Goal: Navigation & Orientation: Find specific page/section

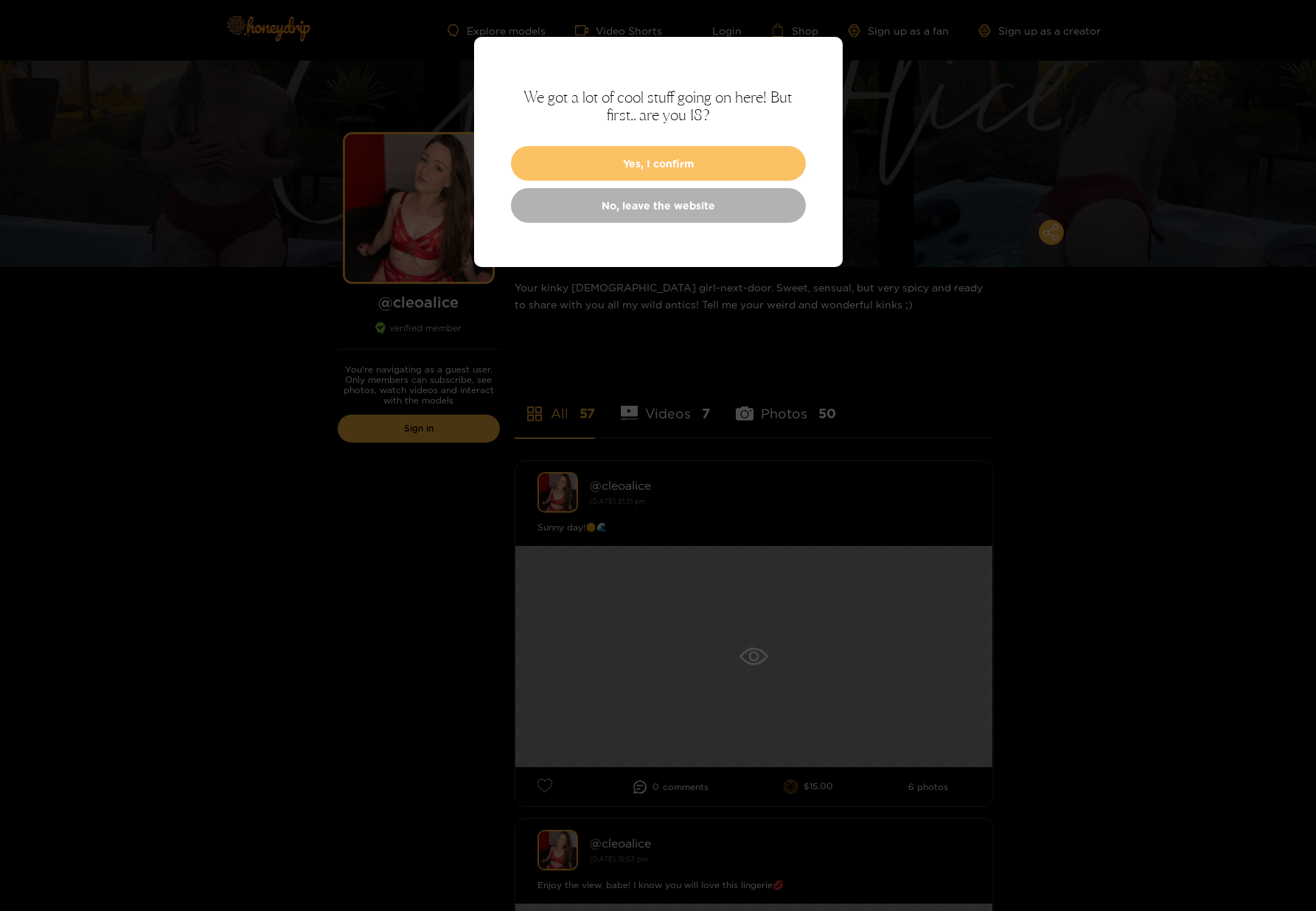
click at [665, 168] on button "Yes, I confirm" at bounding box center [658, 163] width 295 height 34
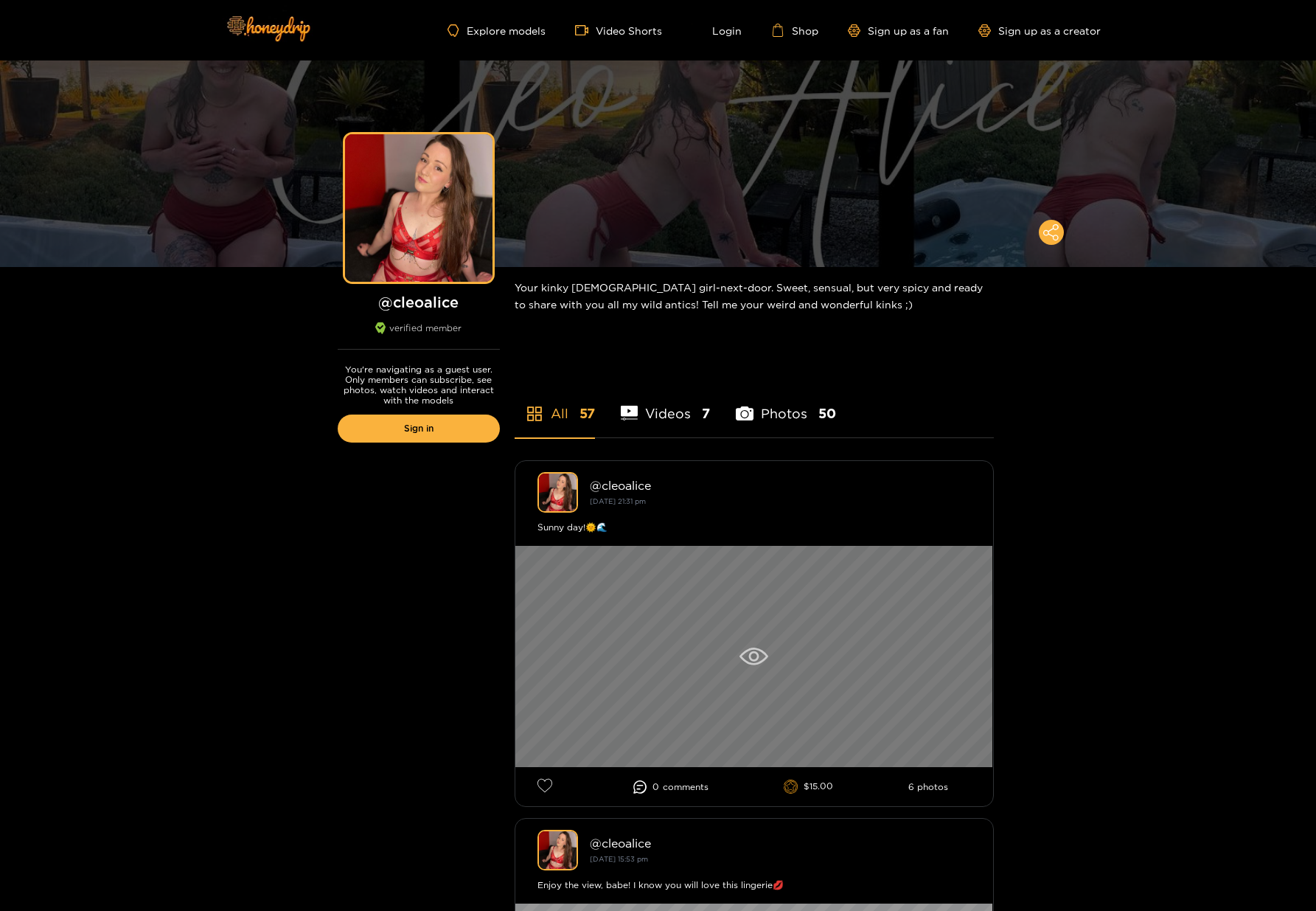
click at [670, 609] on div at bounding box center [754, 656] width 478 height 221
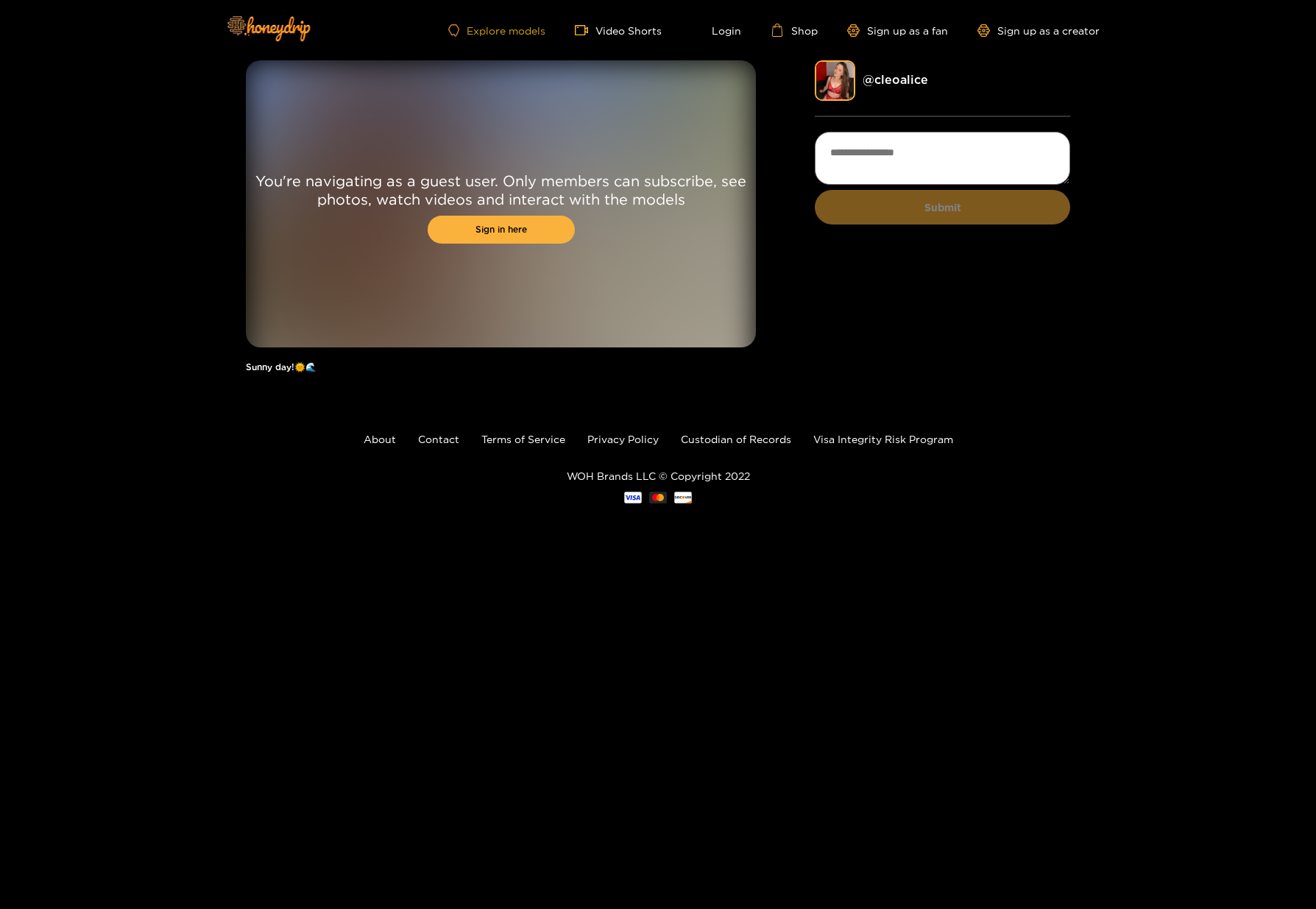
click at [503, 30] on link "Explore models" at bounding box center [496, 31] width 98 height 12
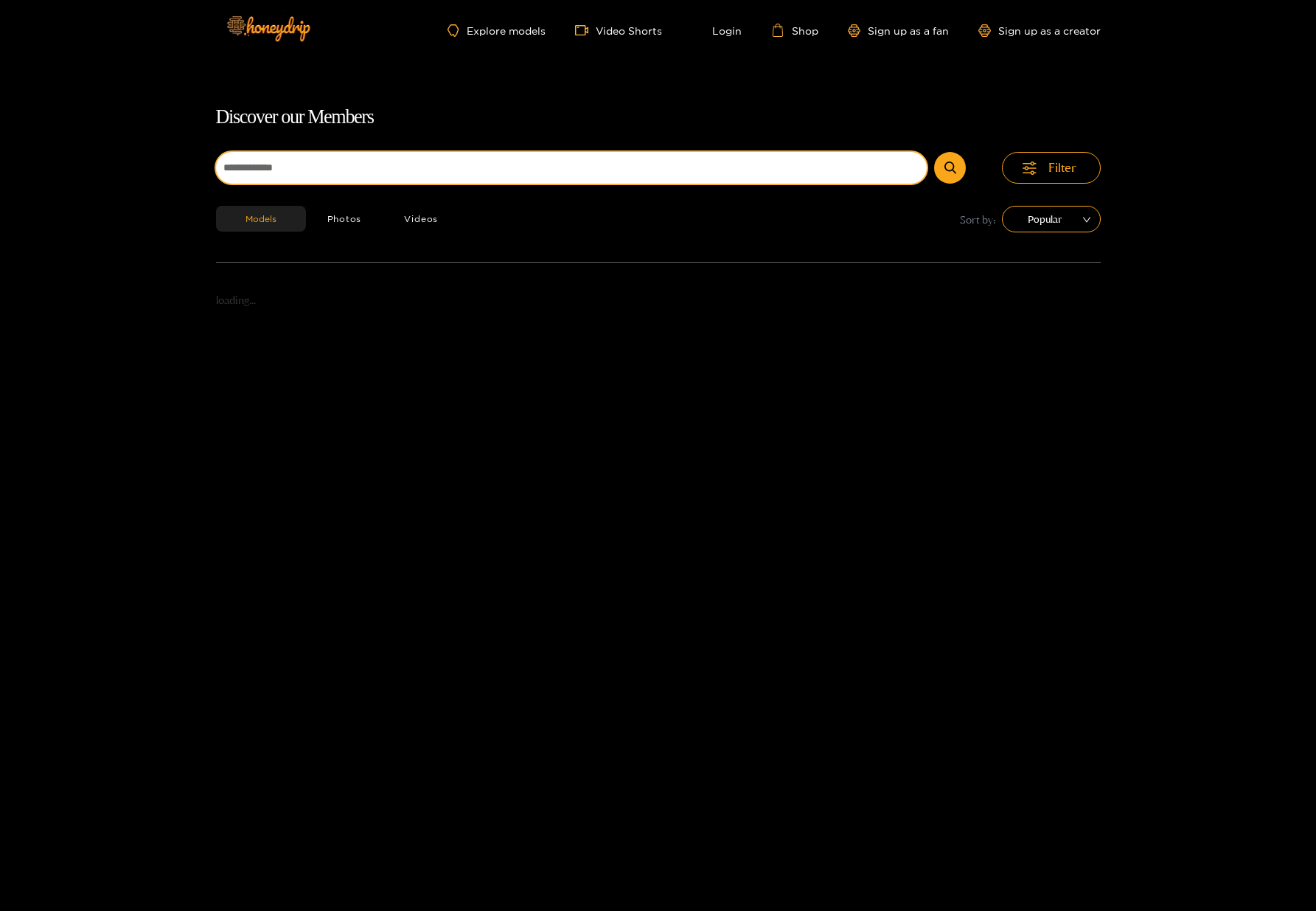
click at [279, 165] on input at bounding box center [571, 168] width 711 height 32
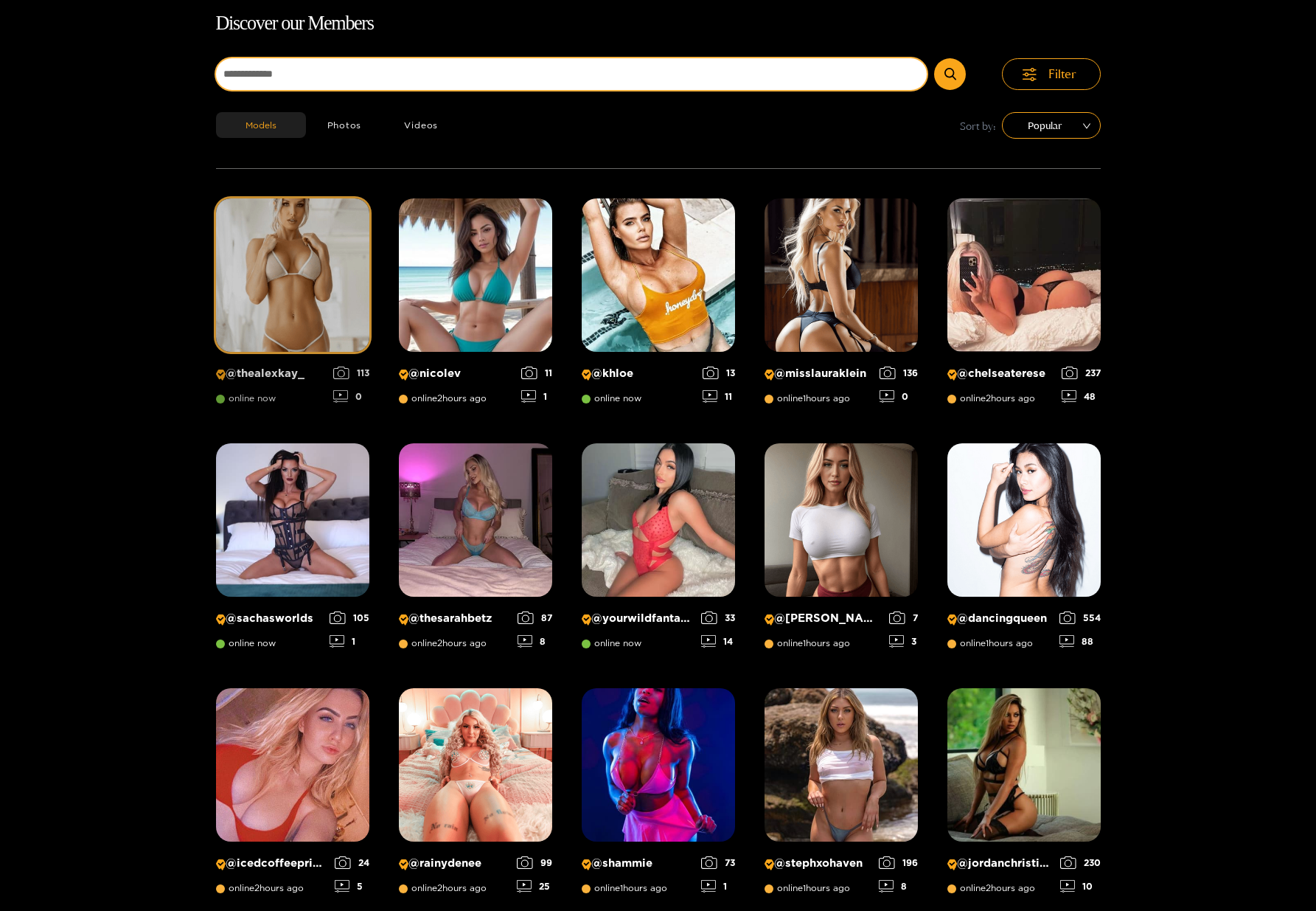
scroll to position [94, 0]
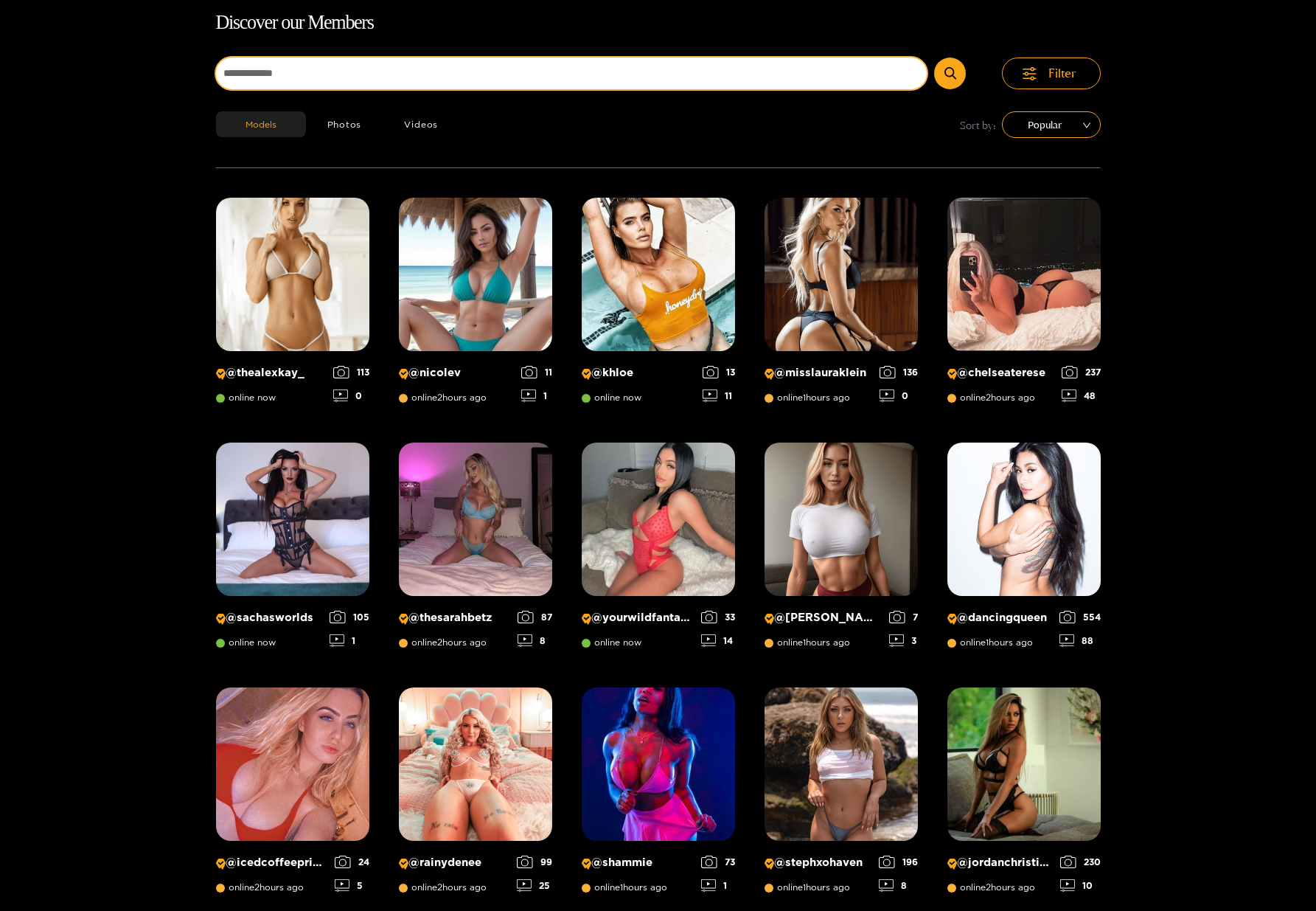
click at [276, 66] on input at bounding box center [571, 73] width 711 height 32
click at [934, 57] on button "submit" at bounding box center [950, 73] width 32 height 32
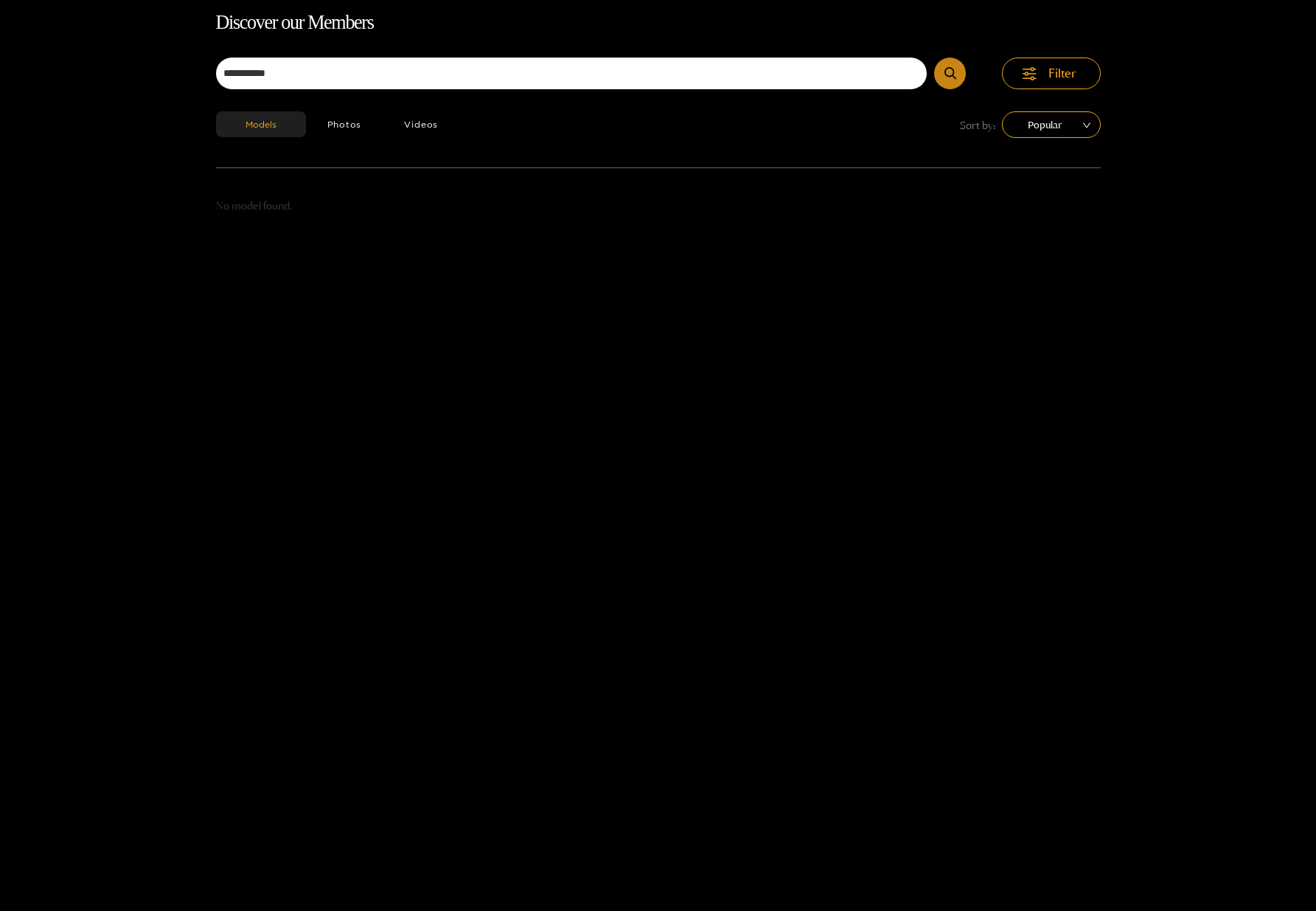
click at [944, 70] on button "submit" at bounding box center [950, 73] width 32 height 32
click at [1036, 75] on icon "button" at bounding box center [1030, 73] width 14 height 13
click at [1037, 75] on button "Filter" at bounding box center [1051, 73] width 99 height 32
click at [349, 127] on button "Photos" at bounding box center [345, 123] width 77 height 26
click at [952, 75] on icon "submit" at bounding box center [950, 73] width 11 height 12
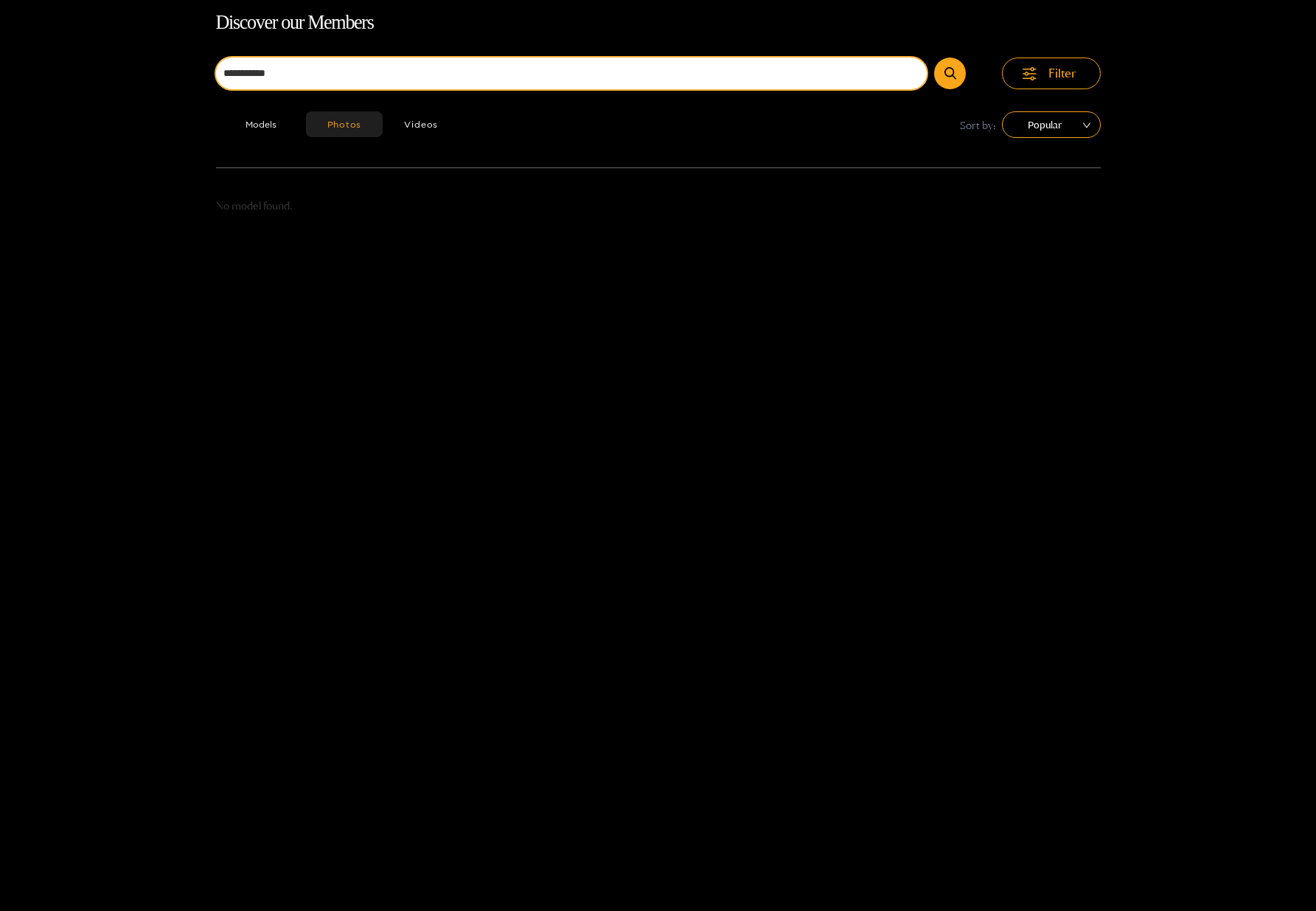
click at [308, 70] on input "**********" at bounding box center [571, 73] width 711 height 32
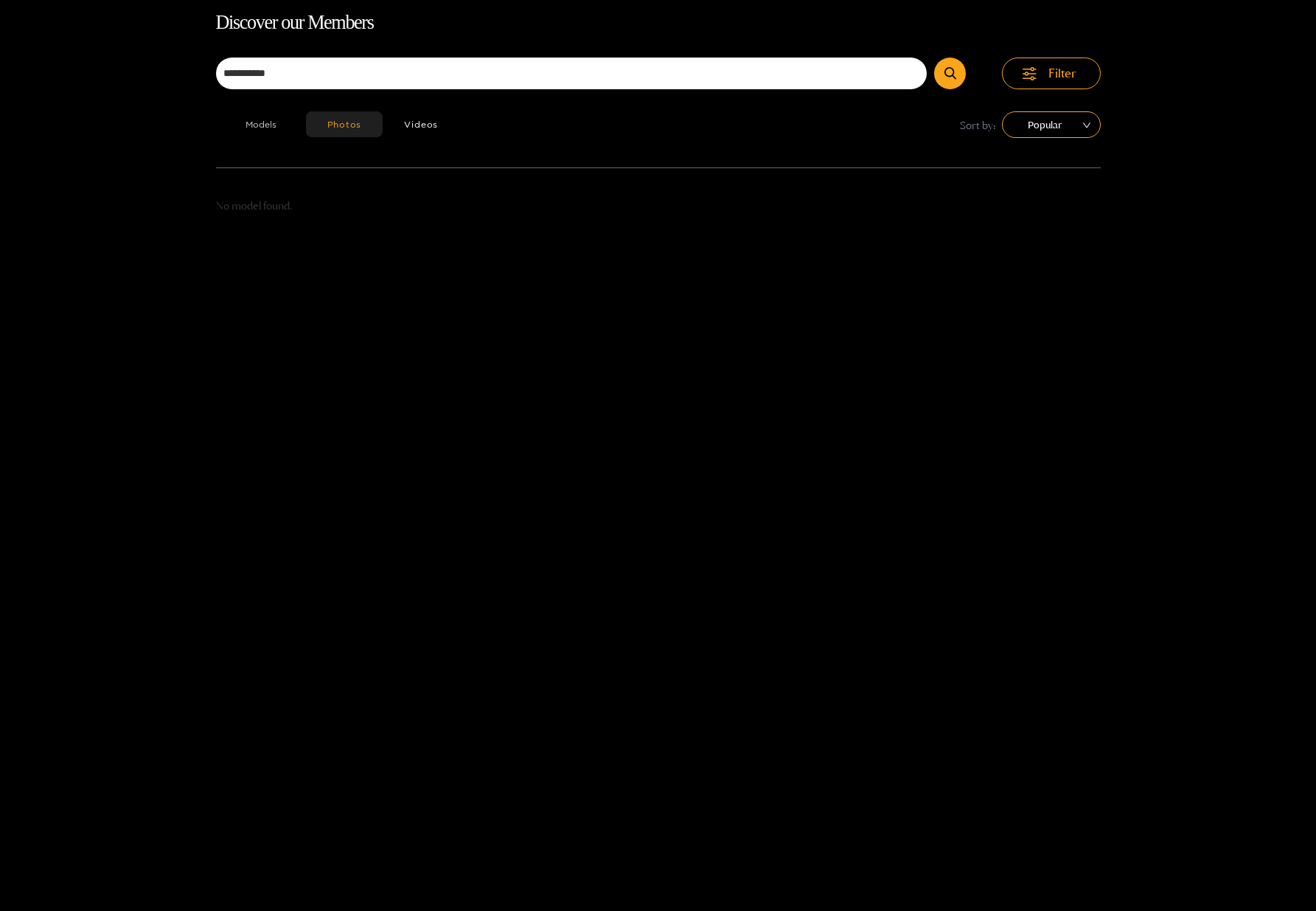
click at [268, 121] on button "Models" at bounding box center [261, 123] width 90 height 26
click at [945, 78] on icon "submit" at bounding box center [950, 73] width 11 height 12
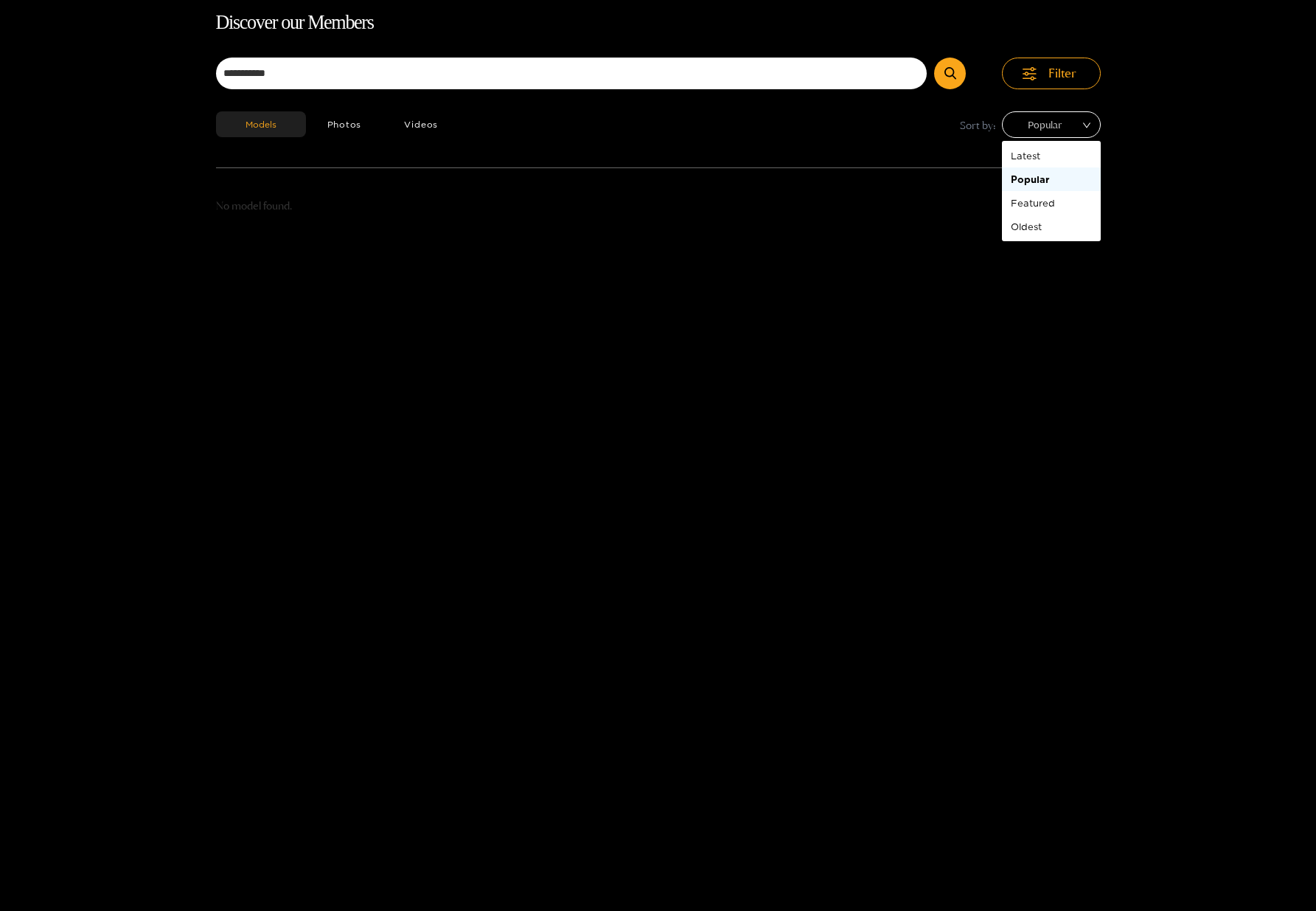
click at [1084, 126] on span "Popular" at bounding box center [1051, 124] width 77 height 22
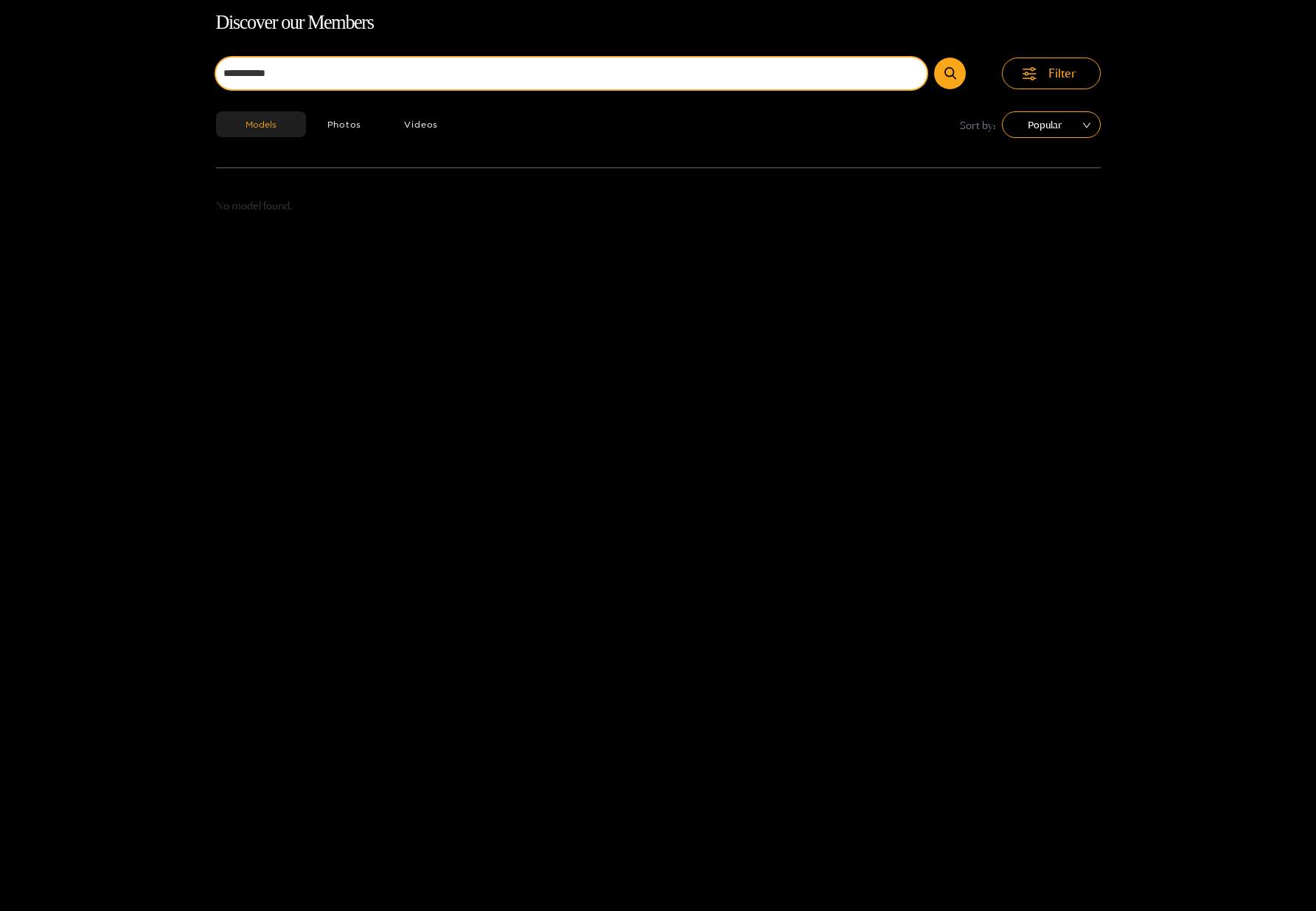
click at [284, 65] on input "**********" at bounding box center [571, 73] width 711 height 32
drag, startPoint x: 305, startPoint y: 71, endPoint x: 185, endPoint y: 67, distance: 120.1
click at [191, 68] on div "**********" at bounding box center [658, 462] width 1316 height 911
type input "**********"
click at [934, 57] on button "submit" at bounding box center [950, 73] width 32 height 32
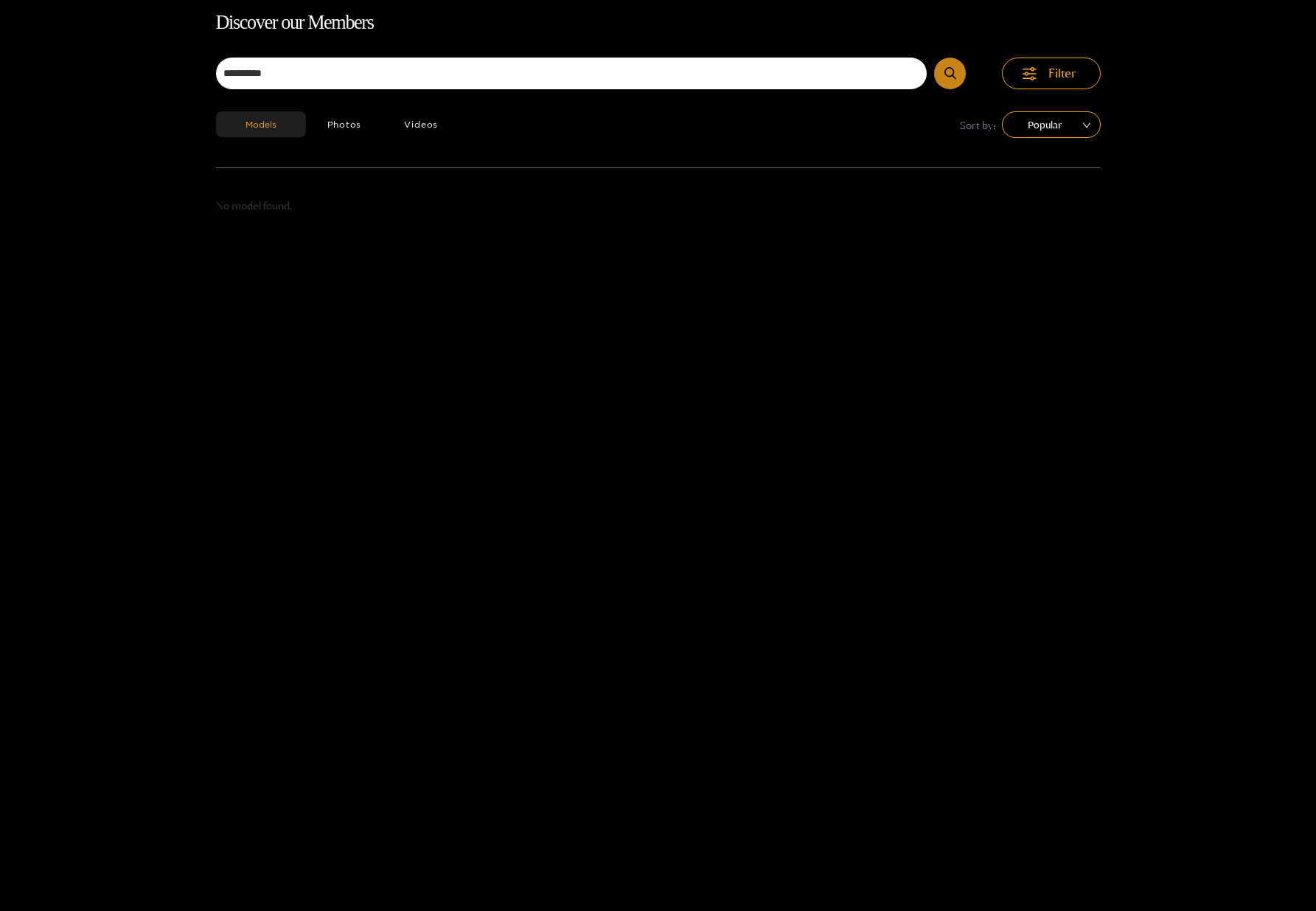
click at [952, 75] on icon "submit" at bounding box center [950, 73] width 11 height 12
